Goal: Task Accomplishment & Management: Manage account settings

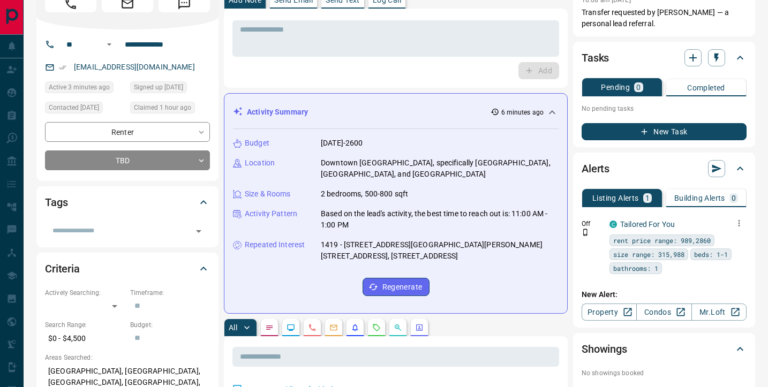
scroll to position [54, 0]
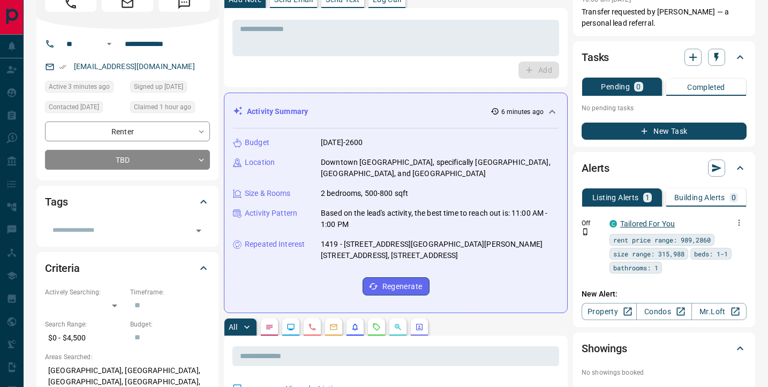
click at [637, 221] on link "Tailored For You" at bounding box center [647, 224] width 55 height 9
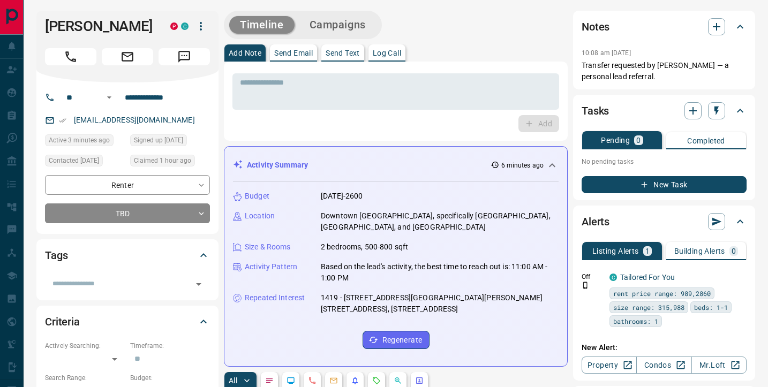
scroll to position [7, 0]
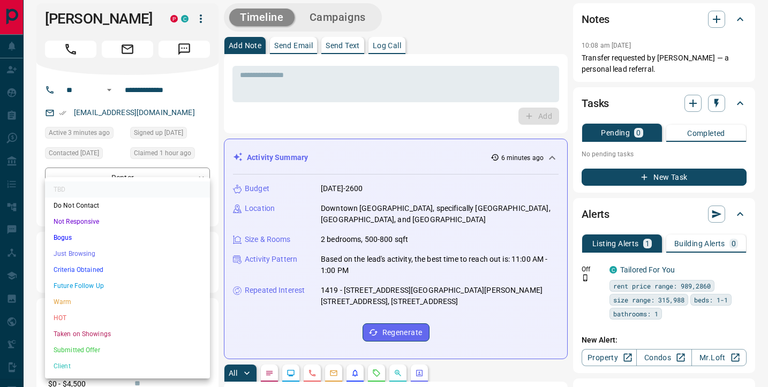
click at [88, 285] on li "Future Follow Up" at bounding box center [127, 286] width 165 height 16
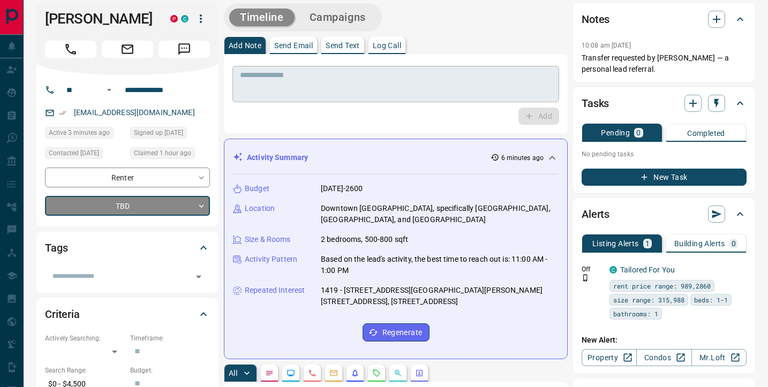
click at [266, 89] on textarea at bounding box center [396, 84] width 312 height 27
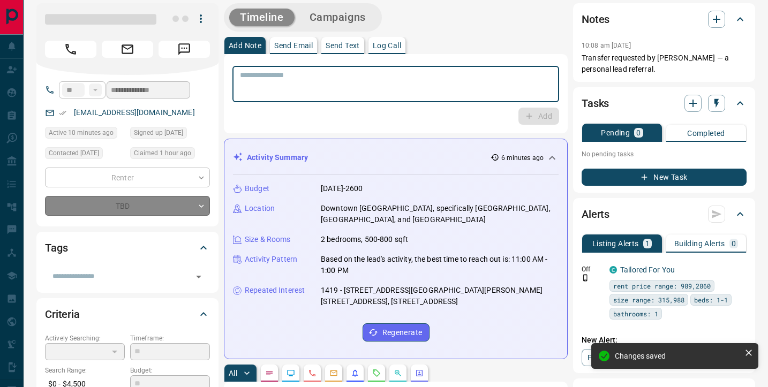
type input "*"
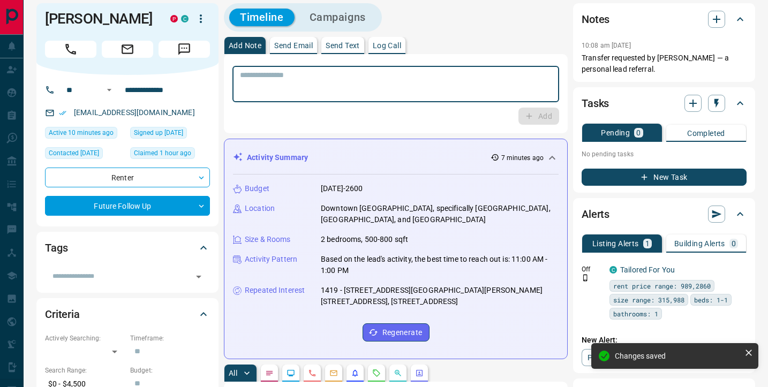
paste textarea "**********"
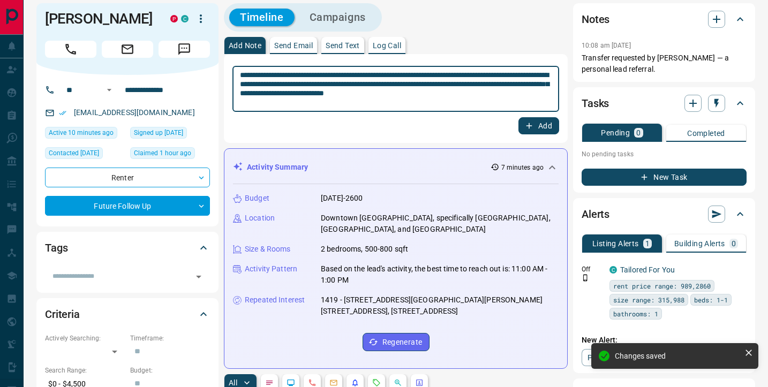
type textarea "**********"
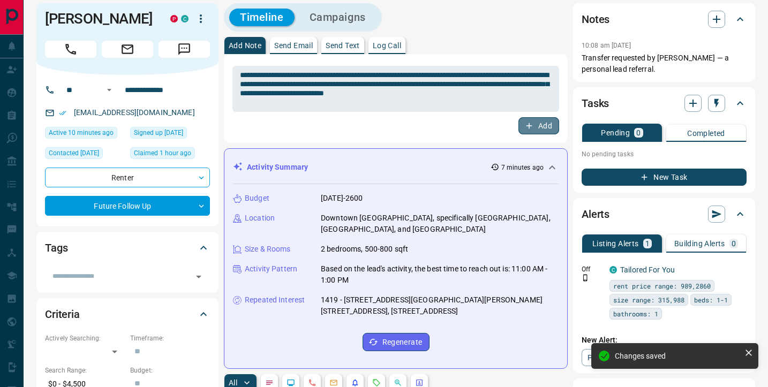
click at [544, 126] on button "Add" at bounding box center [538, 125] width 41 height 17
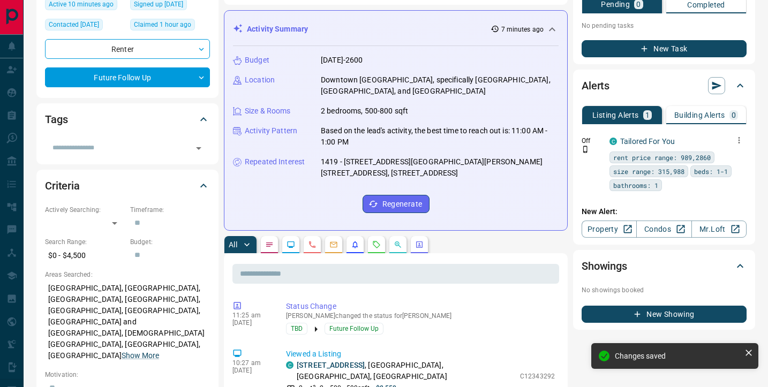
scroll to position [149, 0]
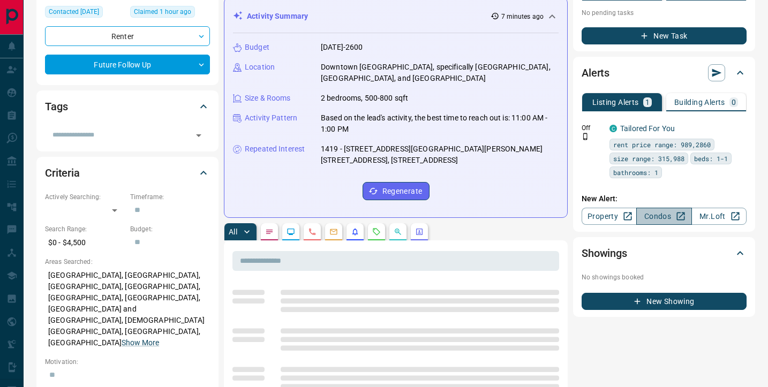
click at [657, 219] on link "Condos" at bounding box center [663, 216] width 55 height 17
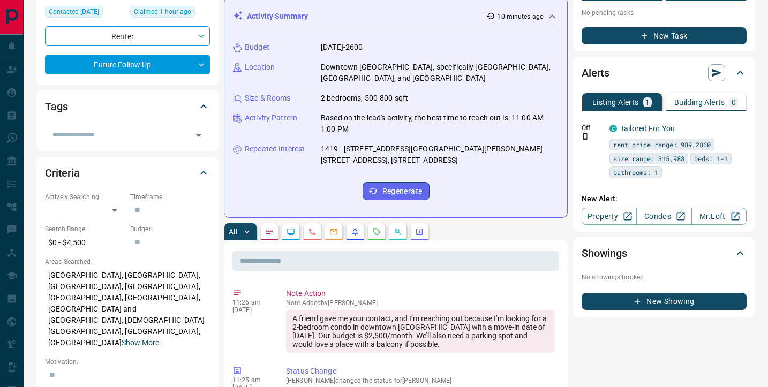
scroll to position [0, 0]
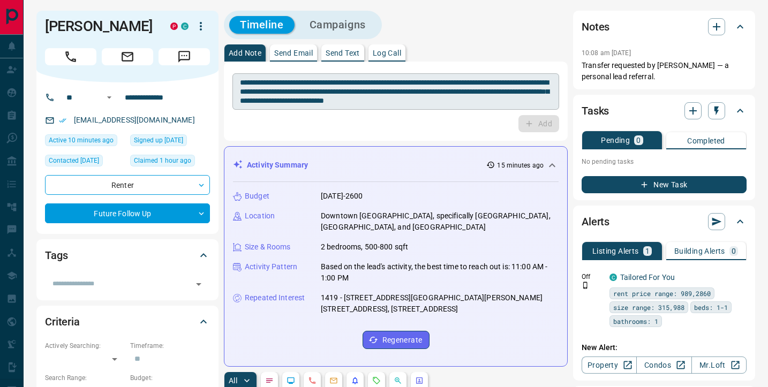
click at [258, 90] on textarea "**********" at bounding box center [396, 91] width 312 height 27
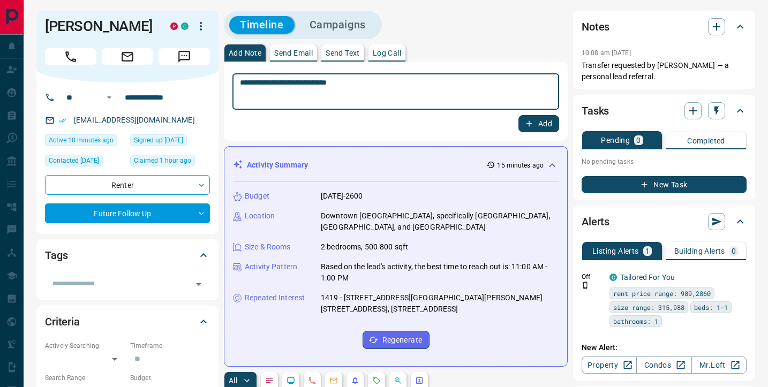
type textarea "**********"
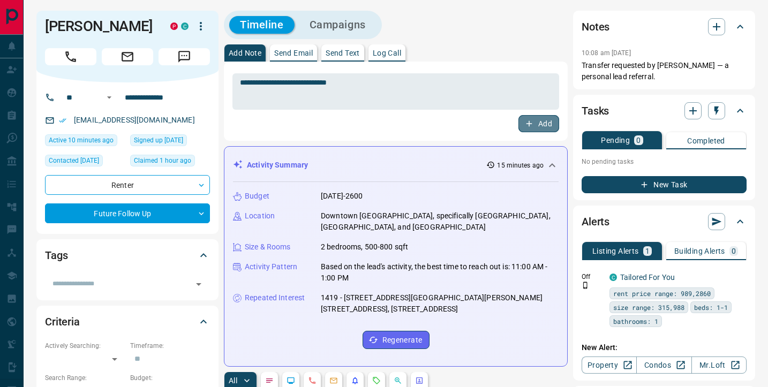
click at [530, 127] on icon "button" at bounding box center [529, 124] width 10 height 10
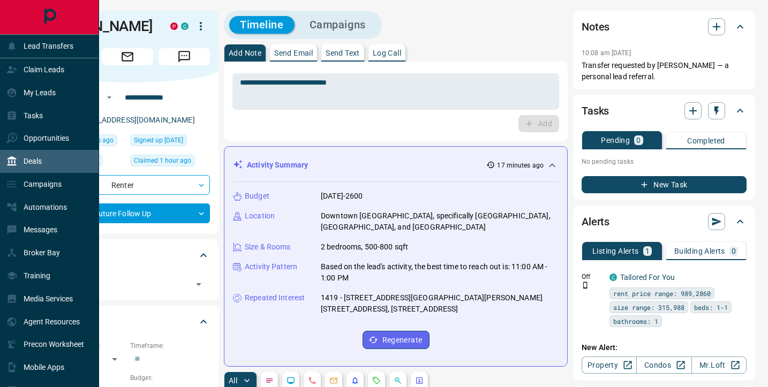
click at [26, 164] on p "Deals" at bounding box center [33, 161] width 18 height 9
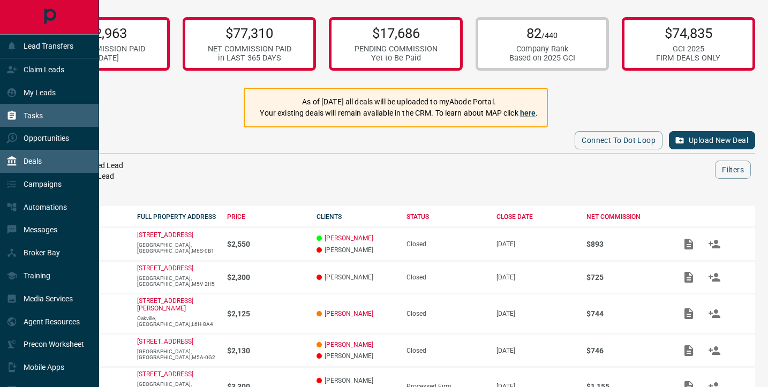
click at [33, 118] on p "Tasks" at bounding box center [33, 115] width 19 height 9
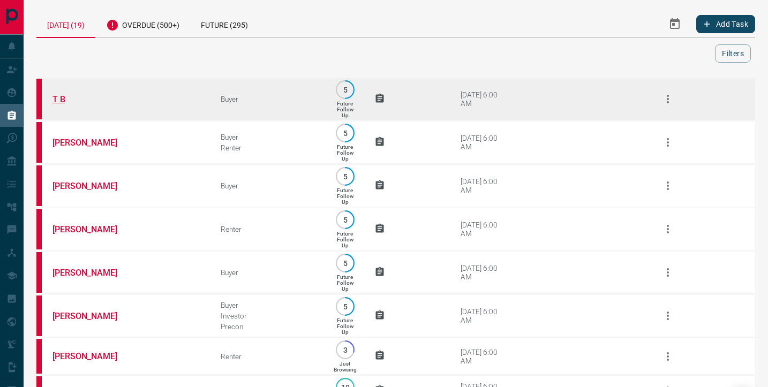
click at [61, 100] on link "T B" at bounding box center [92, 99] width 80 height 10
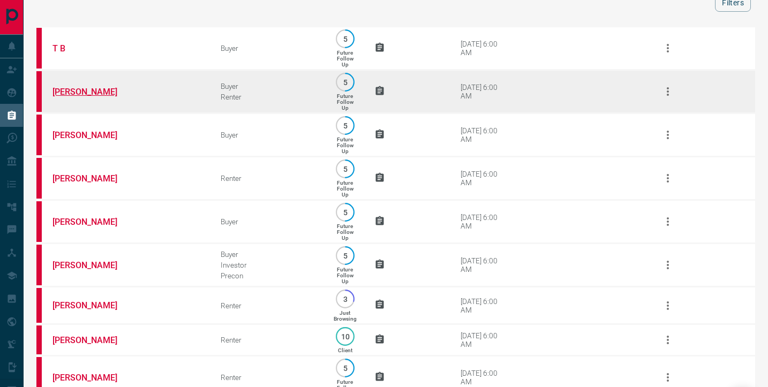
click at [68, 91] on link "[PERSON_NAME]" at bounding box center [92, 92] width 80 height 10
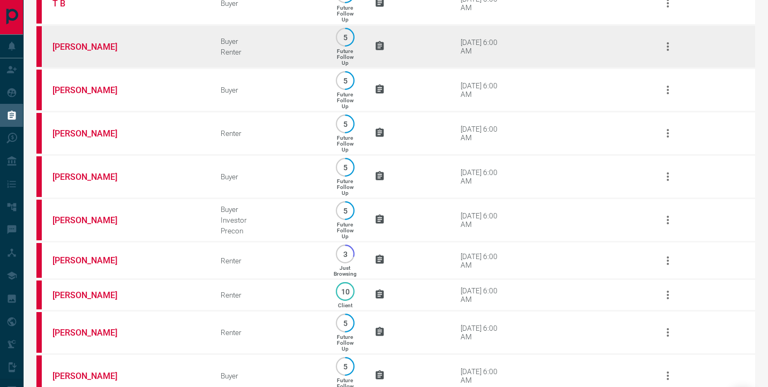
scroll to position [96, 0]
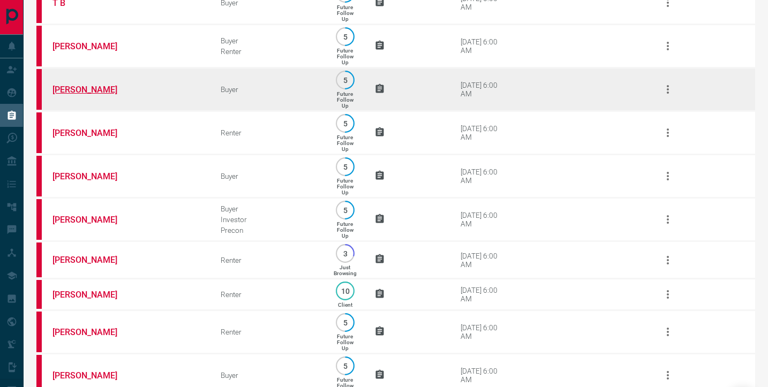
click at [77, 91] on link "[PERSON_NAME]" at bounding box center [92, 90] width 80 height 10
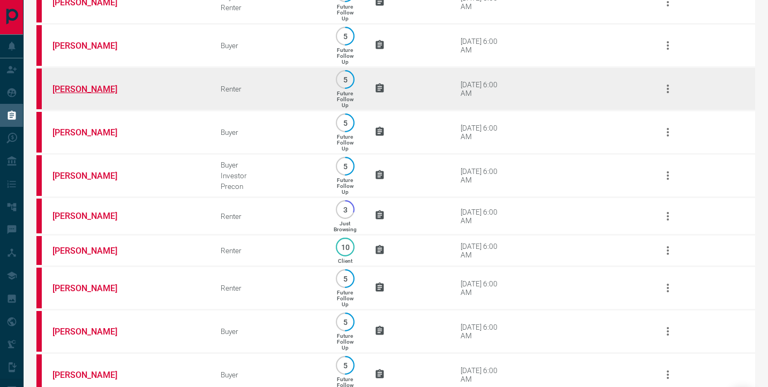
click at [65, 94] on link "[PERSON_NAME]" at bounding box center [92, 89] width 80 height 10
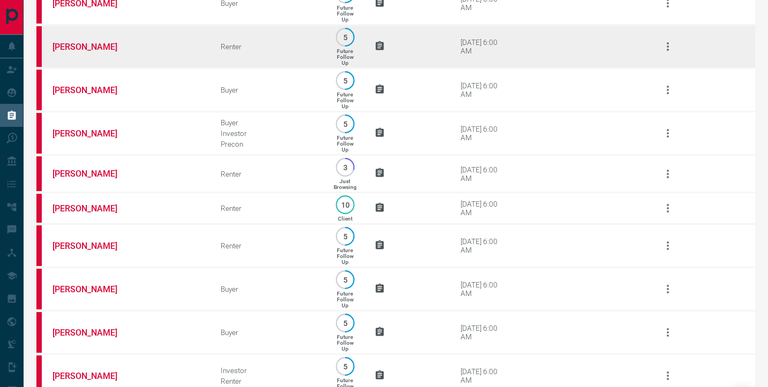
scroll to position [184, 0]
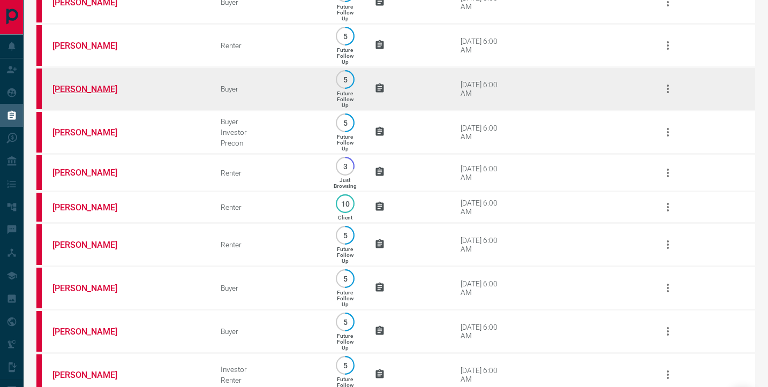
click at [80, 94] on link "[PERSON_NAME]" at bounding box center [92, 89] width 80 height 10
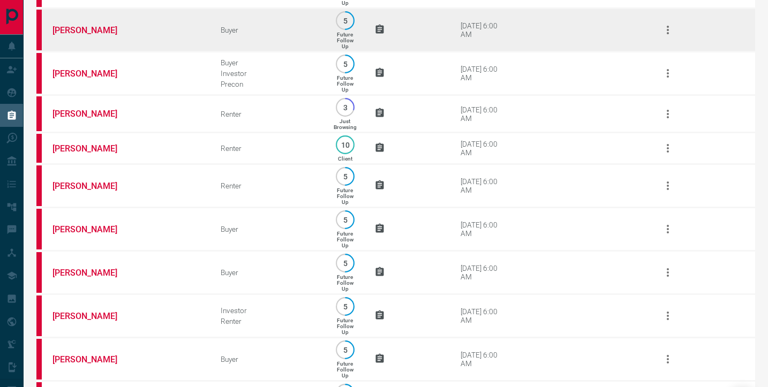
scroll to position [257, 0]
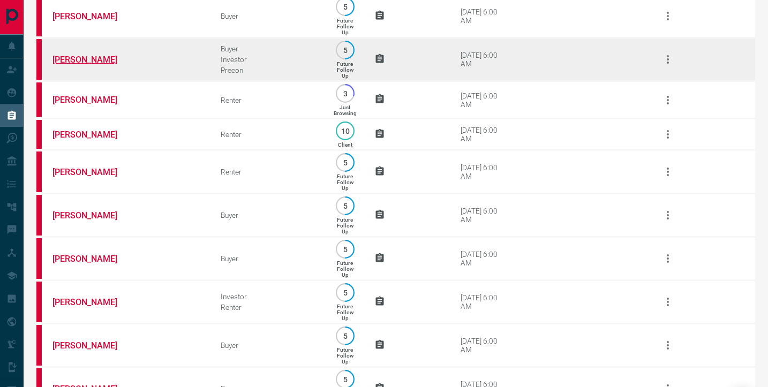
click at [87, 65] on link "[PERSON_NAME]" at bounding box center [92, 60] width 80 height 10
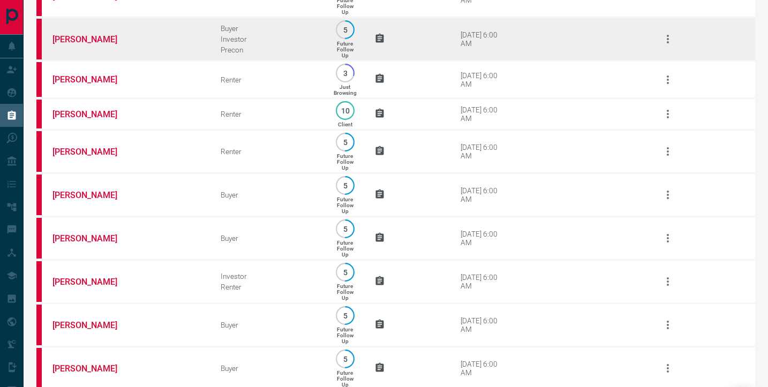
scroll to position [276, 0]
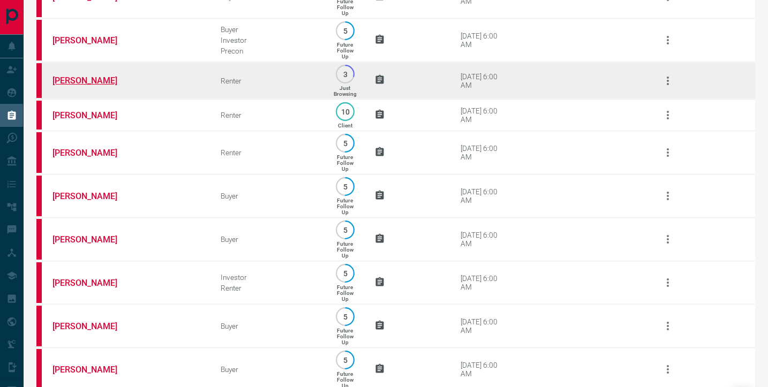
click at [89, 86] on link "[PERSON_NAME]" at bounding box center [92, 81] width 80 height 10
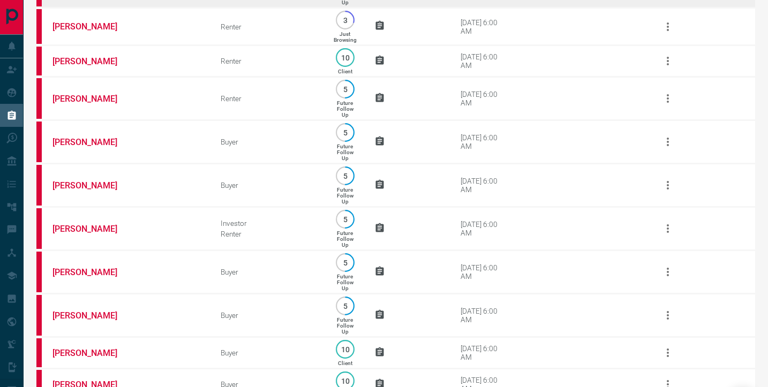
scroll to position [351, 0]
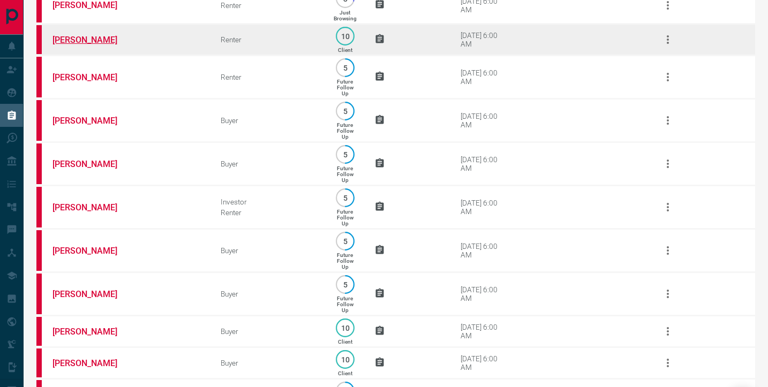
click at [82, 45] on link "[PERSON_NAME]" at bounding box center [92, 40] width 80 height 10
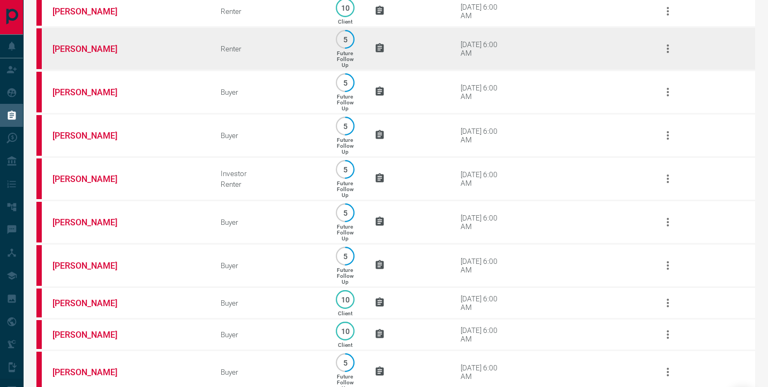
scroll to position [383, 0]
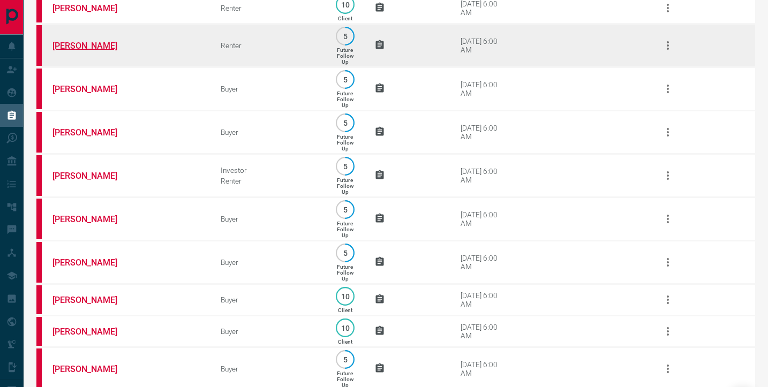
click at [91, 51] on link "[PERSON_NAME]" at bounding box center [92, 46] width 80 height 10
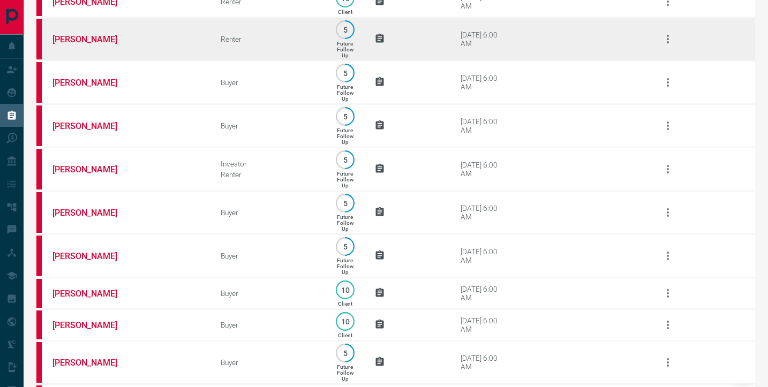
scroll to position [391, 0]
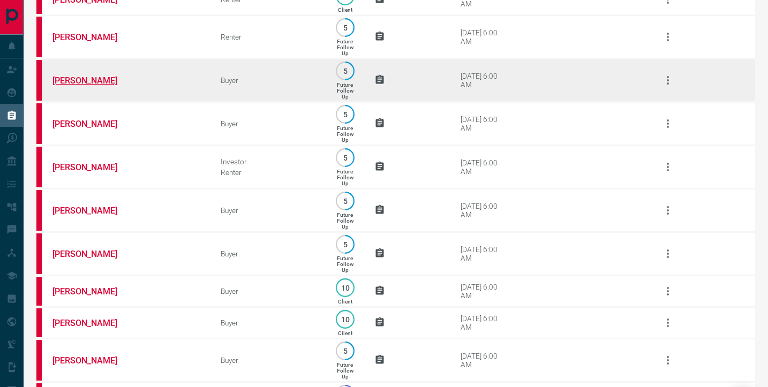
click at [85, 86] on link "[PERSON_NAME]" at bounding box center [92, 81] width 80 height 10
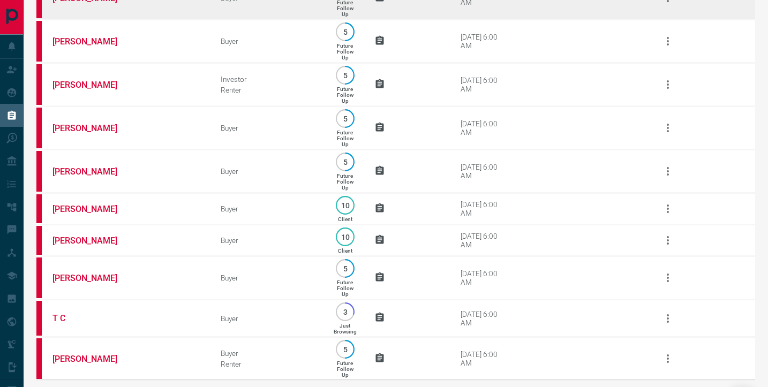
scroll to position [475, 0]
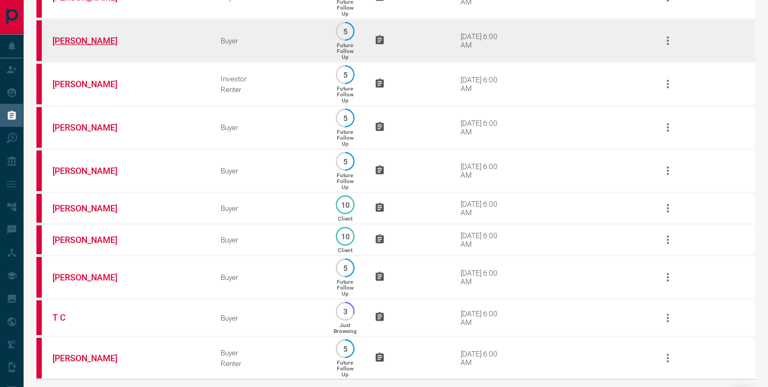
click at [80, 46] on link "[PERSON_NAME]" at bounding box center [92, 41] width 80 height 10
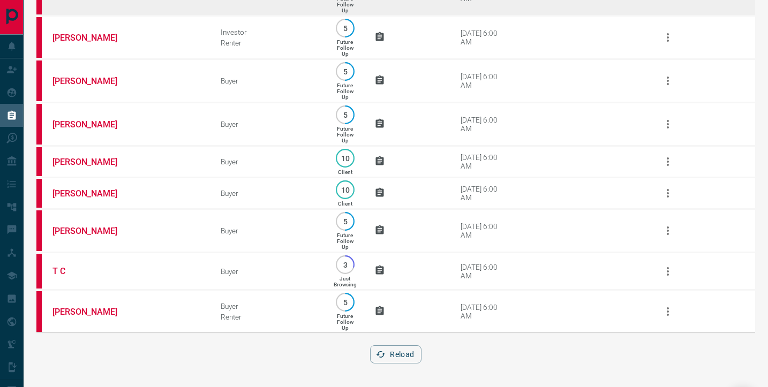
scroll to position [547, 0]
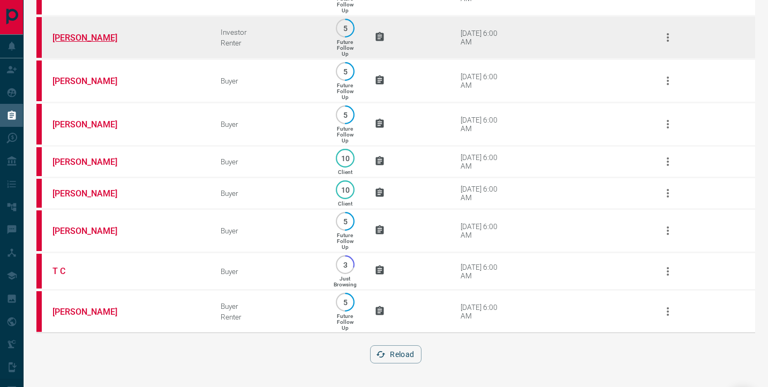
click at [73, 33] on link "[PERSON_NAME]" at bounding box center [92, 38] width 80 height 10
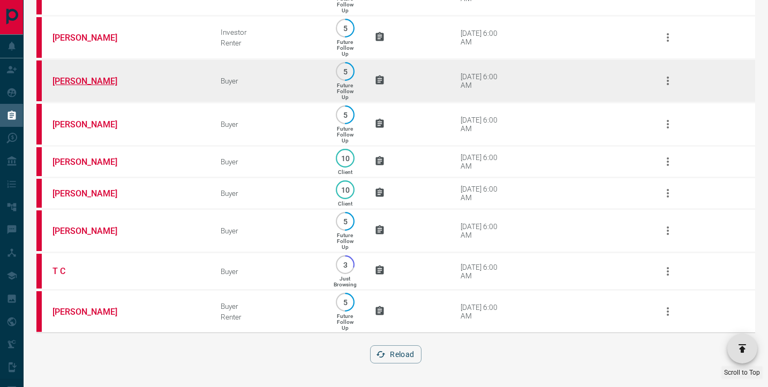
click at [92, 76] on link "[PERSON_NAME]" at bounding box center [92, 81] width 80 height 10
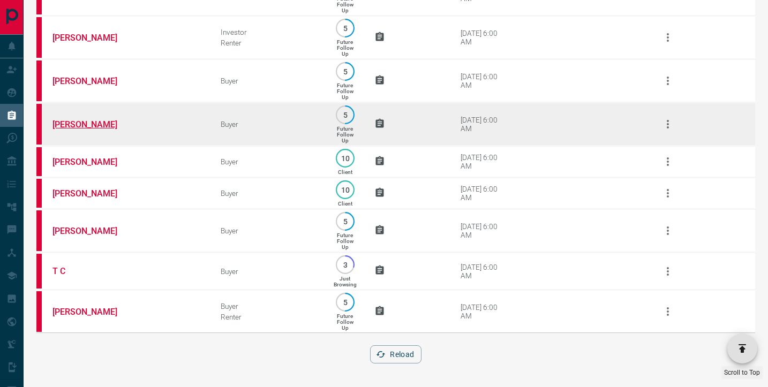
click at [84, 119] on link "[PERSON_NAME]" at bounding box center [92, 124] width 80 height 10
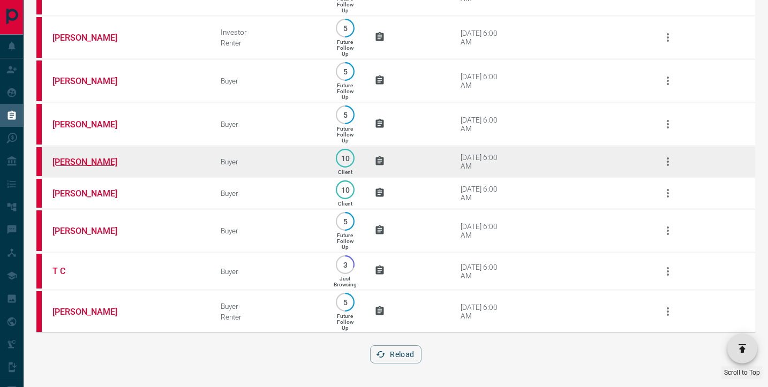
click at [67, 157] on link "[PERSON_NAME]" at bounding box center [92, 162] width 80 height 10
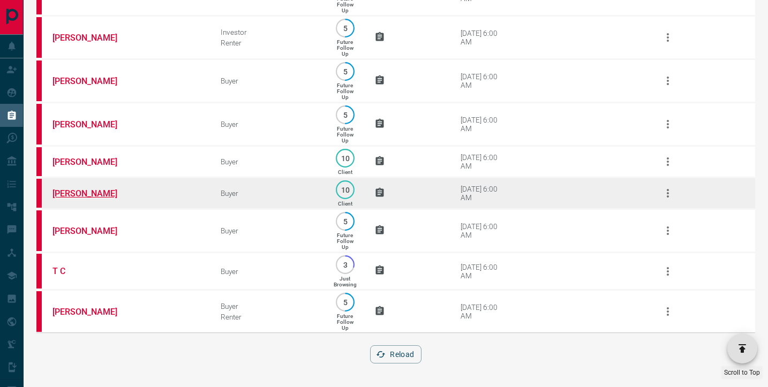
click at [75, 189] on link "[PERSON_NAME]" at bounding box center [92, 194] width 80 height 10
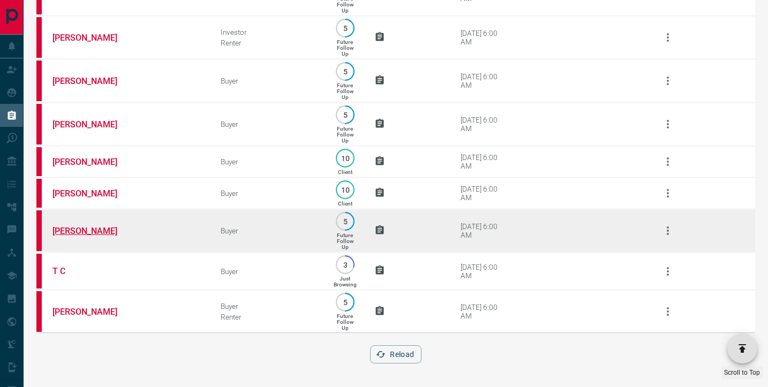
click at [77, 226] on link "[PERSON_NAME]" at bounding box center [92, 231] width 80 height 10
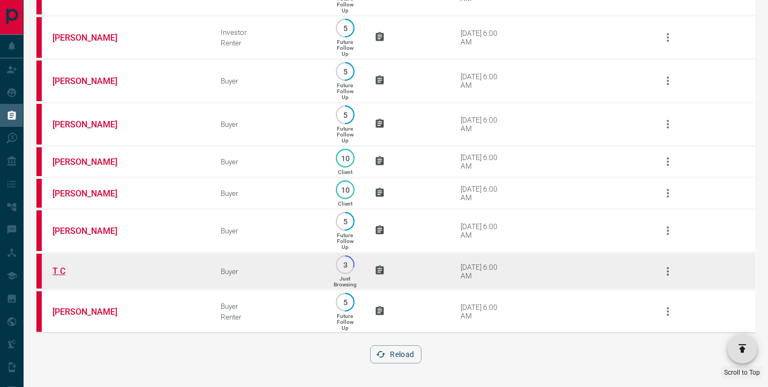
click at [56, 267] on link "T C" at bounding box center [92, 271] width 80 height 10
click at [58, 267] on link "T C" at bounding box center [92, 271] width 80 height 10
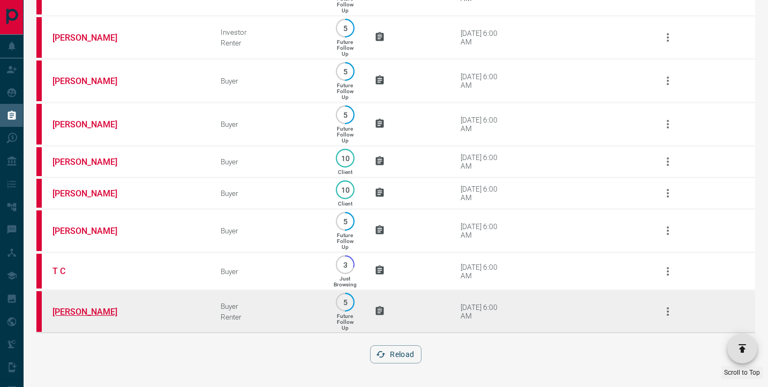
click at [90, 311] on link "[PERSON_NAME]" at bounding box center [92, 312] width 80 height 10
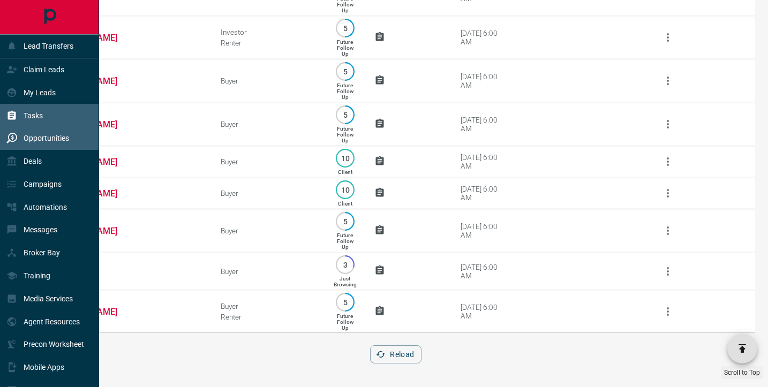
click at [34, 139] on p "Opportunities" at bounding box center [47, 138] width 46 height 9
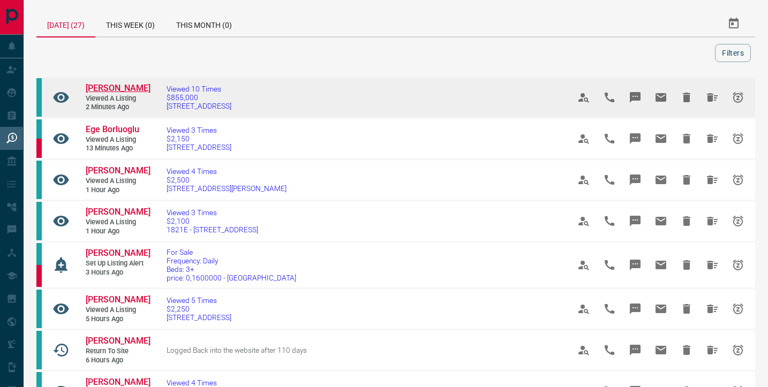
click at [121, 88] on span "[PERSON_NAME]" at bounding box center [118, 88] width 65 height 10
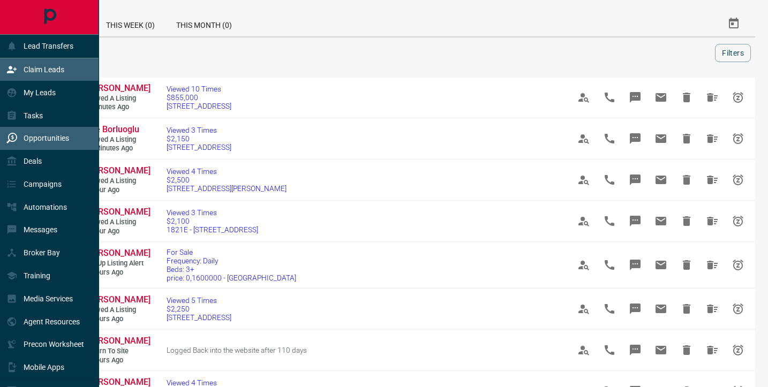
click at [29, 75] on div "Claim Leads" at bounding box center [35, 70] width 58 height 18
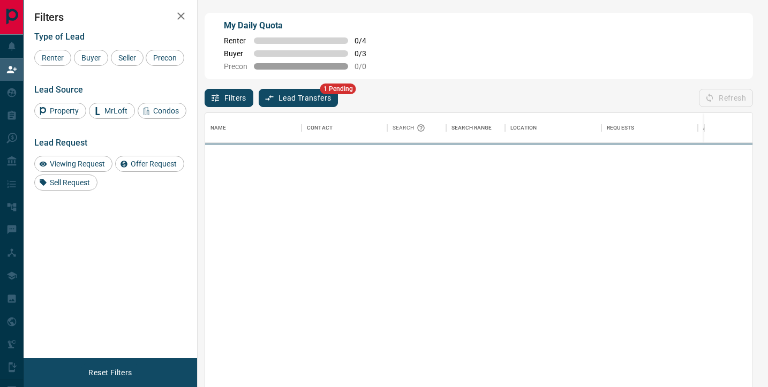
scroll to position [293, 547]
click at [281, 95] on button "Lead Transfers" at bounding box center [299, 98] width 80 height 18
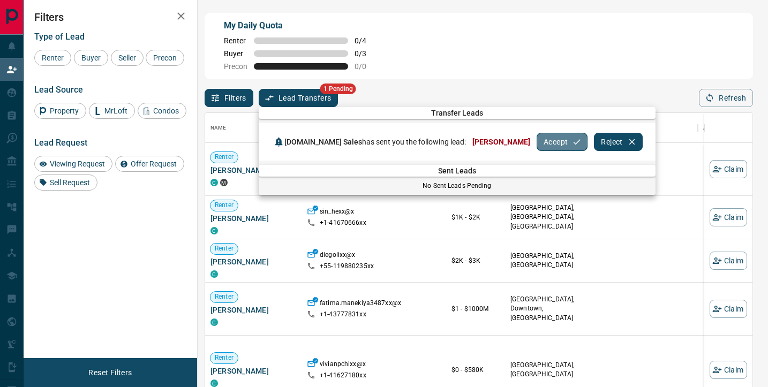
click at [537, 143] on button "Accept" at bounding box center [562, 142] width 51 height 18
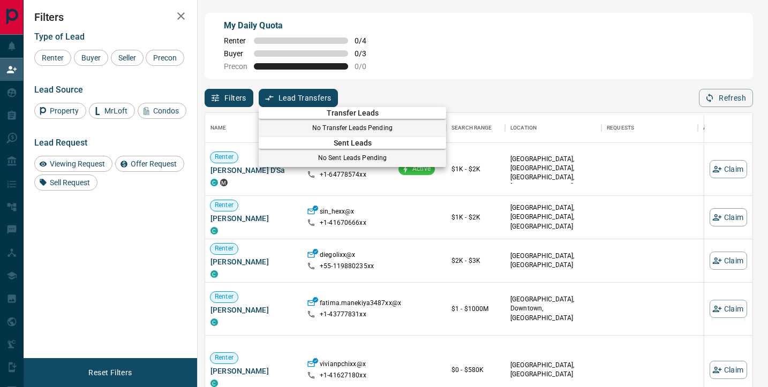
click at [7, 98] on div at bounding box center [384, 193] width 768 height 387
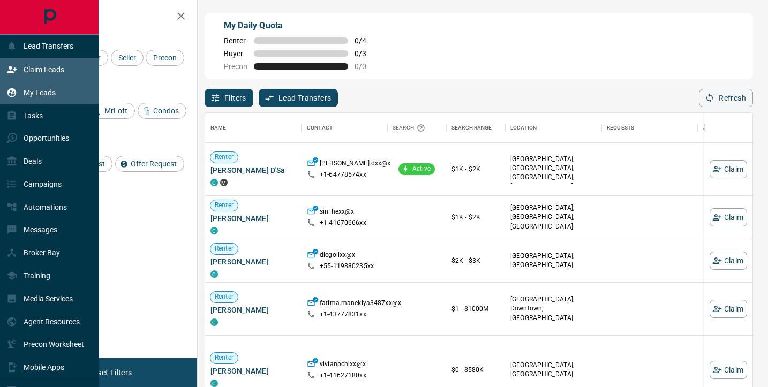
click at [18, 96] on div "My Leads" at bounding box center [30, 93] width 49 height 18
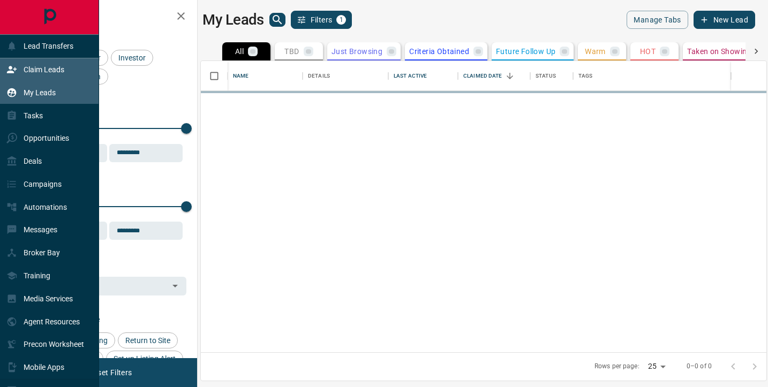
click at [30, 76] on div "Claim Leads" at bounding box center [35, 70] width 58 height 18
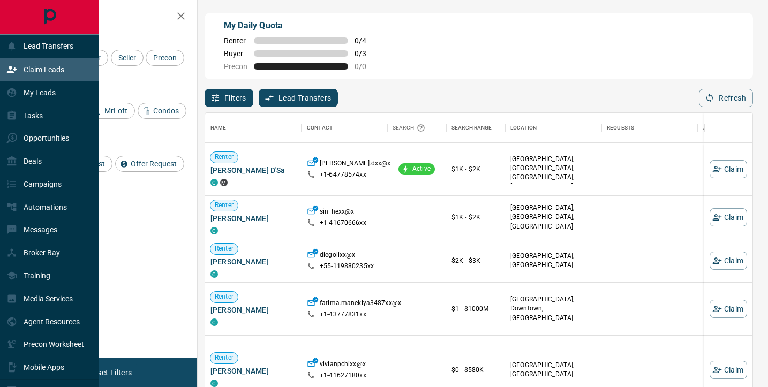
scroll to position [293, 547]
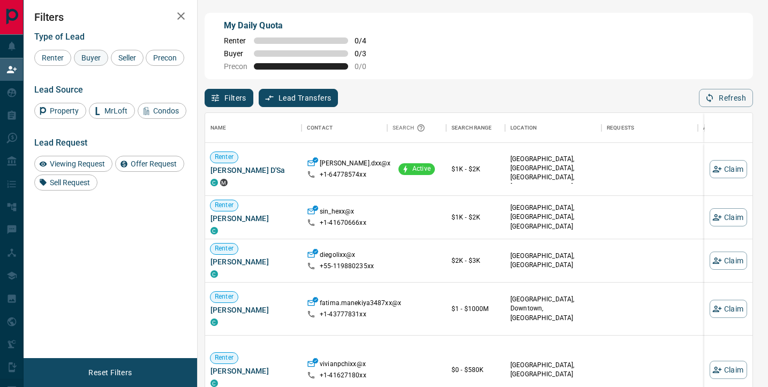
click at [95, 57] on span "Buyer" at bounding box center [91, 58] width 27 height 9
click at [153, 115] on span "Condos" at bounding box center [165, 111] width 33 height 9
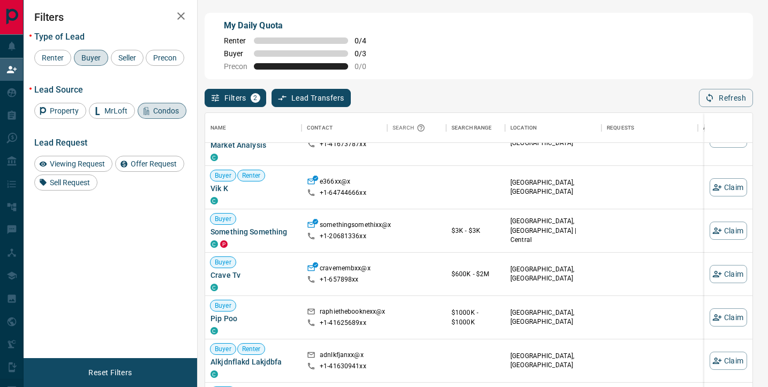
scroll to position [0, 0]
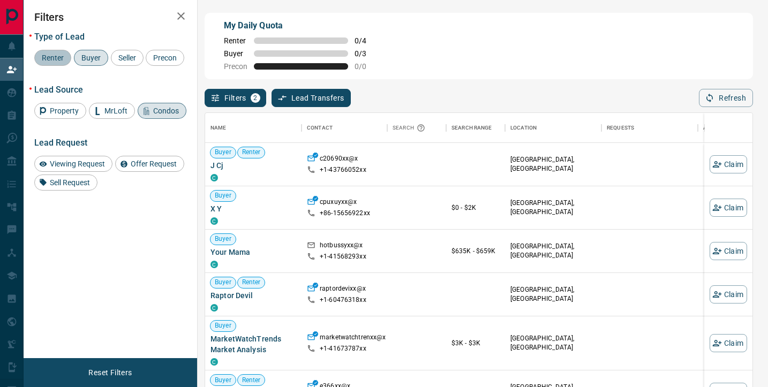
click at [57, 59] on span "Renter" at bounding box center [52, 58] width 29 height 9
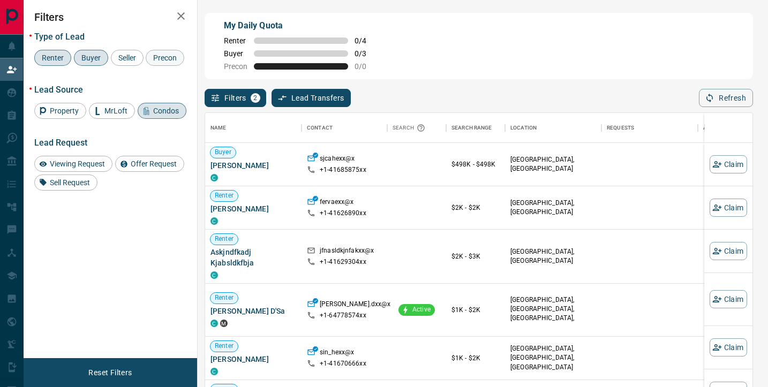
scroll to position [293, 547]
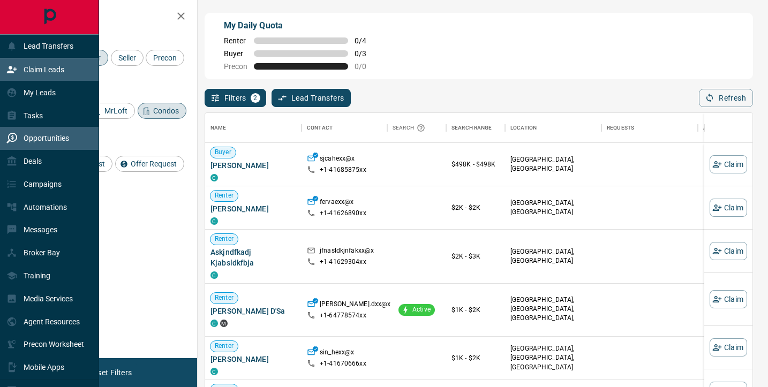
click at [20, 135] on div "Opportunities" at bounding box center [37, 139] width 63 height 18
